Goal: Register for event/course

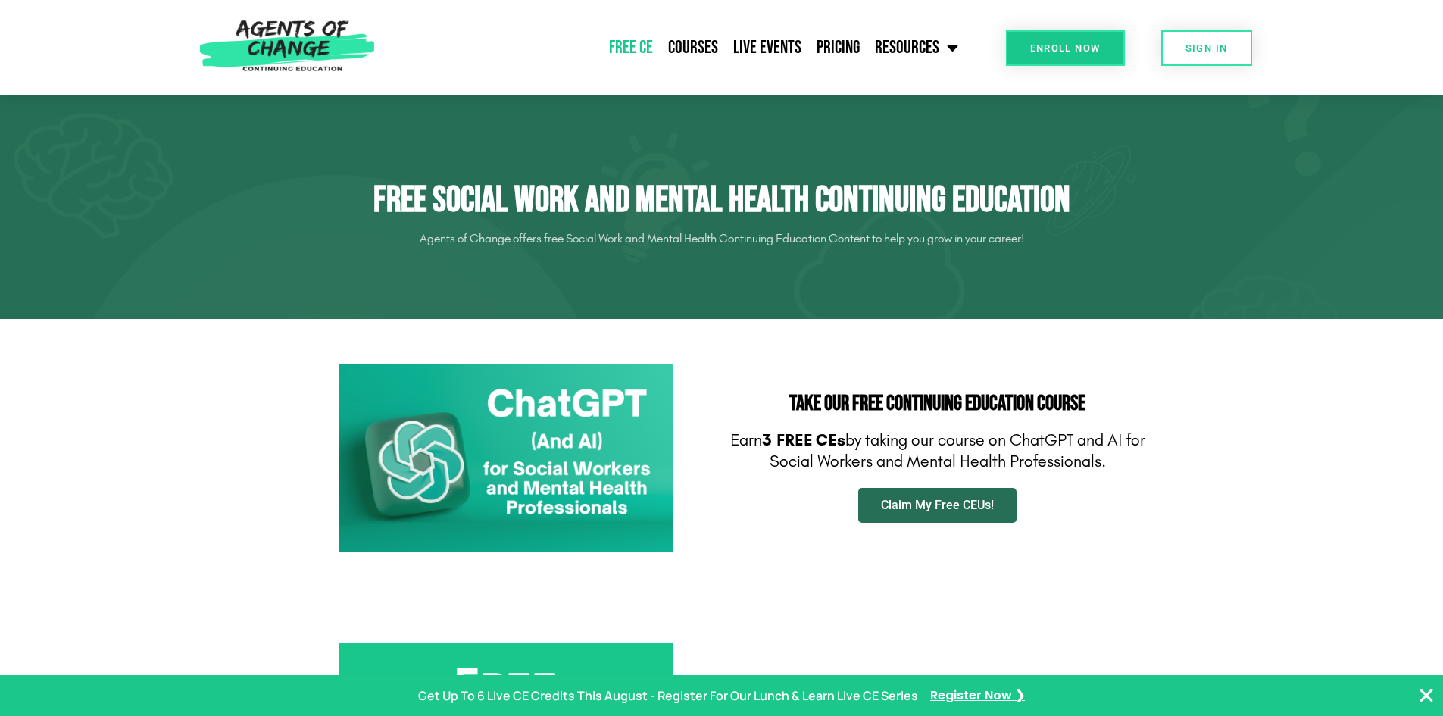
click at [960, 511] on span "Claim My Free CEUs!" at bounding box center [937, 505] width 113 height 12
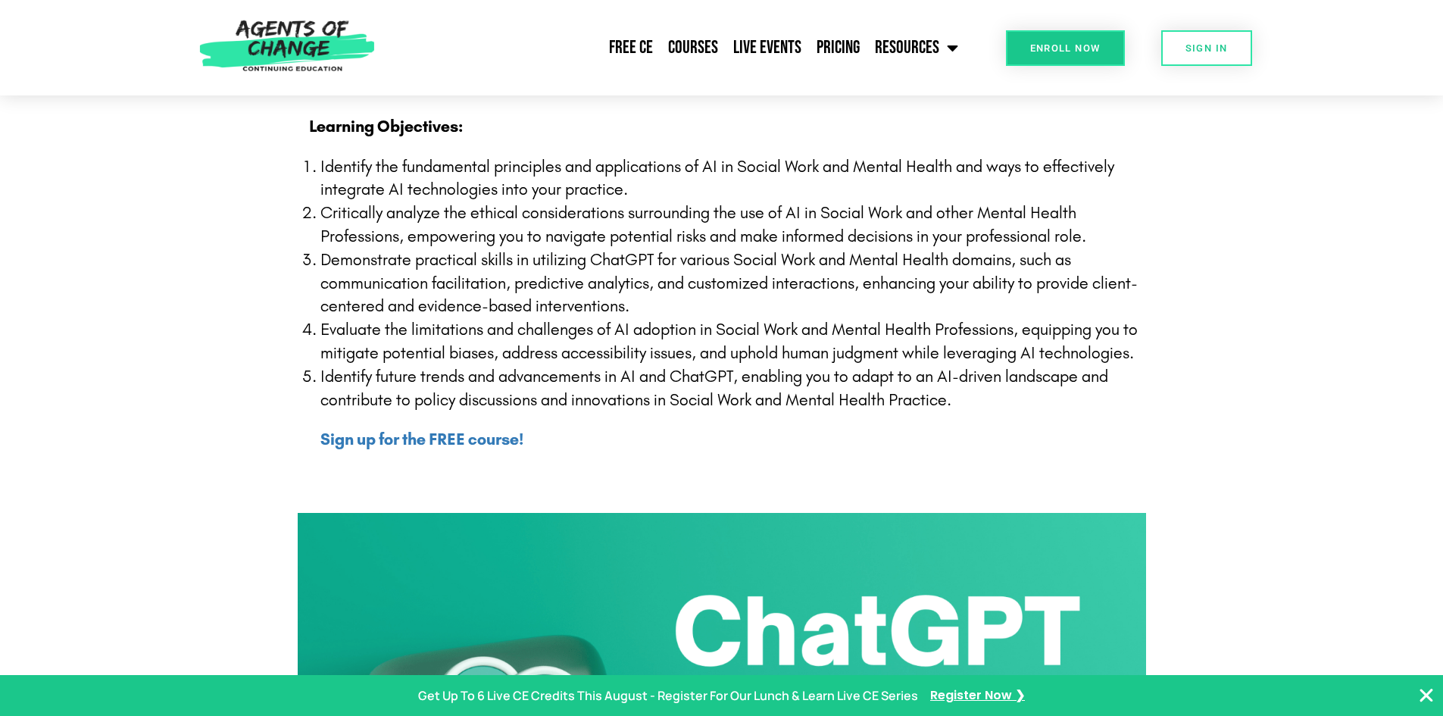
scroll to position [606, 0]
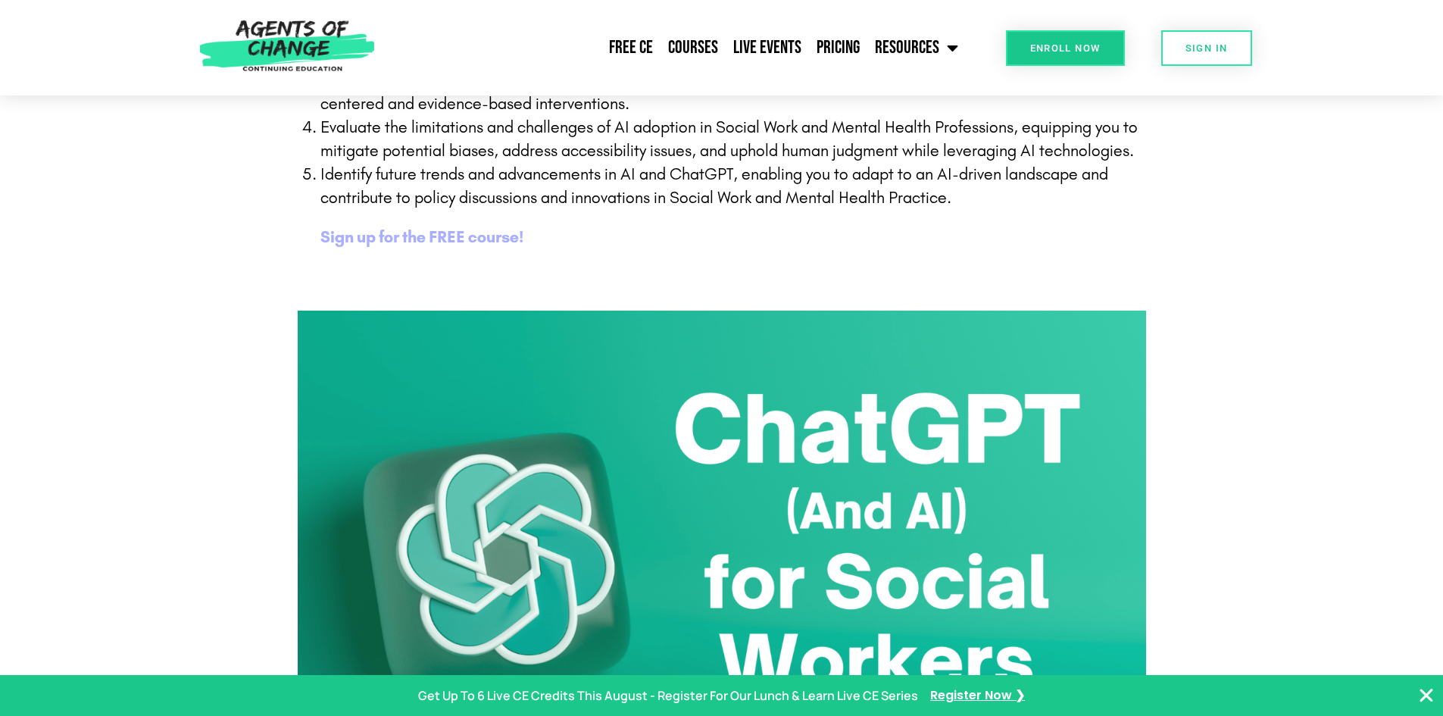
click at [410, 242] on b "Sign up for the FREE course!" at bounding box center [421, 237] width 203 height 20
